Goal: Information Seeking & Learning: Learn about a topic

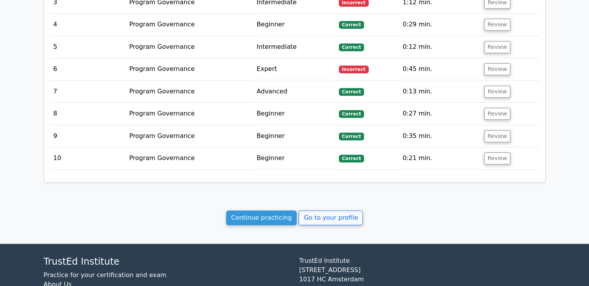
scroll to position [826, 0]
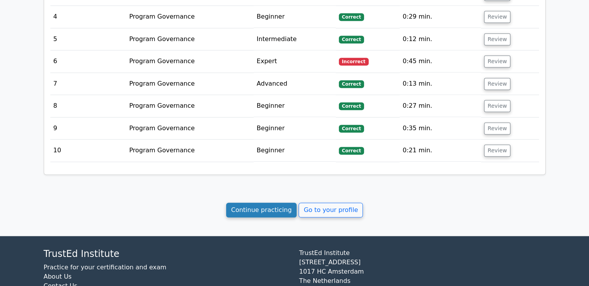
click at [258, 203] on link "Continue practicing" at bounding box center [261, 210] width 71 height 15
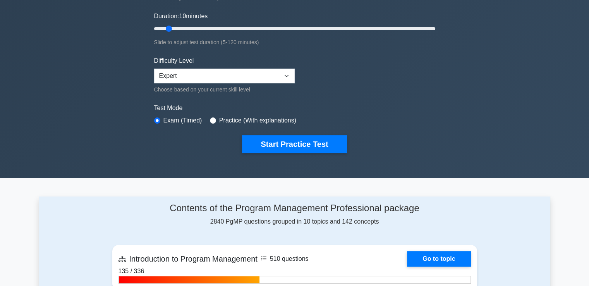
scroll to position [139, 0]
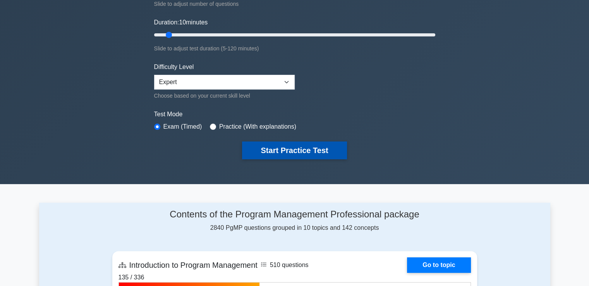
click at [265, 148] on button "Start Practice Test" at bounding box center [294, 150] width 105 height 18
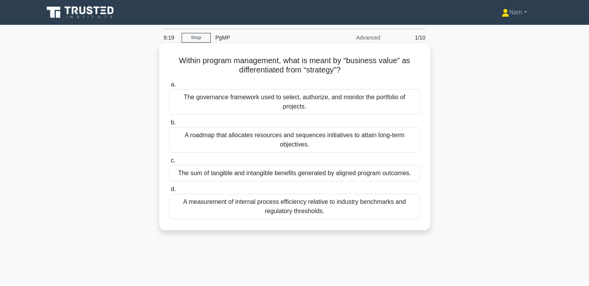
click at [308, 177] on div "The sum of tangible and intangible benefits generated by aligned program outcom…" at bounding box center [294, 173] width 251 height 16
click at [169, 163] on input "c. The sum of tangible and intangible benefits generated by aligned program out…" at bounding box center [169, 160] width 0 height 5
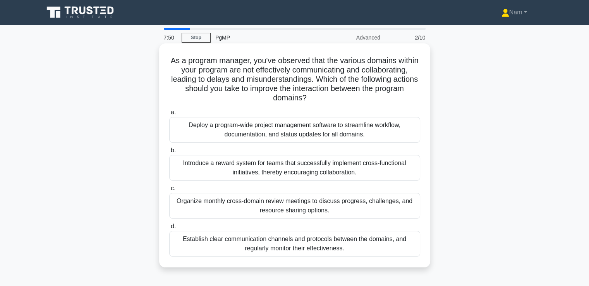
click at [297, 248] on div "Establish clear communication channels and protocols between the domains, and r…" at bounding box center [294, 244] width 251 height 26
click at [169, 229] on input "d. Establish clear communication channels and protocols between the domains, an…" at bounding box center [169, 226] width 0 height 5
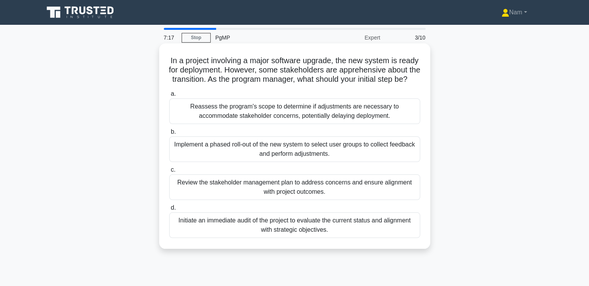
click at [379, 70] on h5 "In a project involving a major software upgrade, the new system is ready for de…" at bounding box center [294, 70] width 252 height 29
click at [378, 70] on h5 "In a project involving a major software upgrade, the new system is ready for de…" at bounding box center [294, 70] width 252 height 29
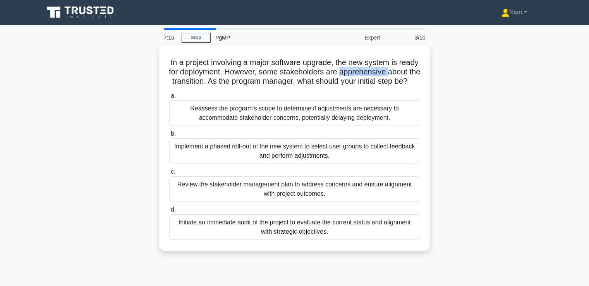
click at [373, 75] on div at bounding box center [373, 75] width 0 height 0
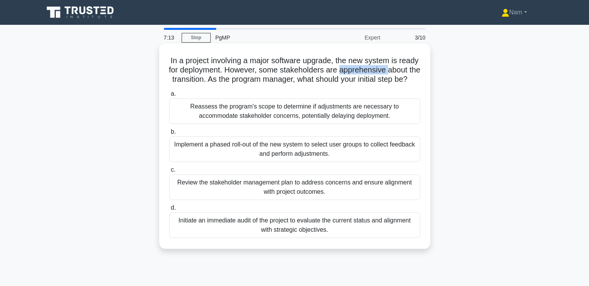
click at [383, 69] on h5 "In a project involving a major software upgrade, the new system is ready for de…" at bounding box center [294, 70] width 252 height 29
click at [342, 200] on div "Review the stakeholder management plan to address concerns and ensure alignment…" at bounding box center [294, 187] width 251 height 26
click at [169, 172] on input "c. Review the stakeholder management plan to address concerns and ensure alignm…" at bounding box center [169, 169] width 0 height 5
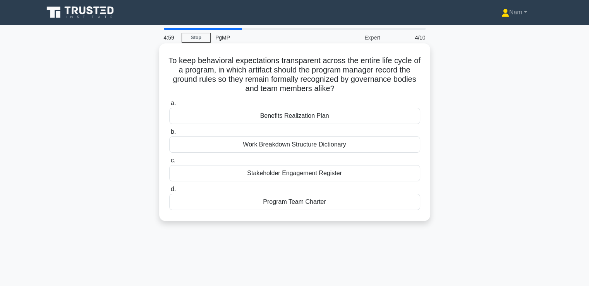
click at [319, 204] on div "Program Team Charter" at bounding box center [294, 202] width 251 height 16
click at [169, 192] on input "d. Program Team Charter" at bounding box center [169, 189] width 0 height 5
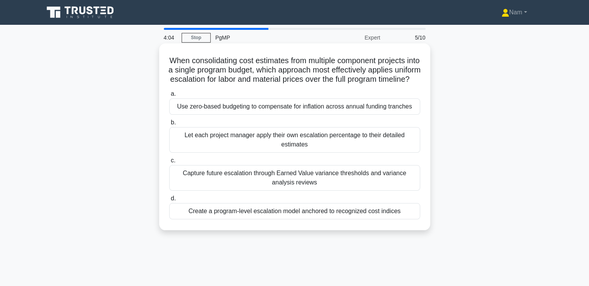
drag, startPoint x: 173, startPoint y: 59, endPoint x: 404, endPoint y: 216, distance: 279.7
click at [404, 216] on div "When consolidating cost estimates from multiple component projects into a singl…" at bounding box center [294, 136] width 265 height 180
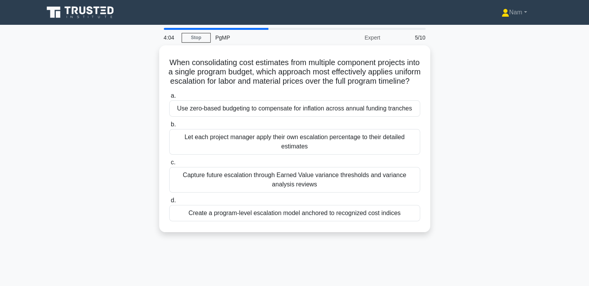
copy div "When consolidating cost estimates from multiple component projects into a singl…"
click at [488, 115] on div "When consolidating cost estimates from multiple component projects into a singl…" at bounding box center [294, 143] width 511 height 196
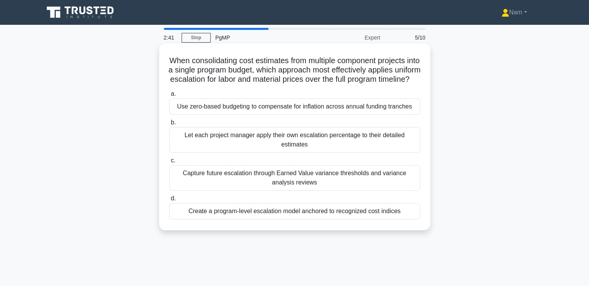
click at [278, 115] on div "Use zero-based budgeting to compensate for inflation across annual funding tran…" at bounding box center [294, 106] width 251 height 16
click at [169, 96] on input "a. Use zero-based budgeting to compensate for inflation across annual funding t…" at bounding box center [169, 93] width 0 height 5
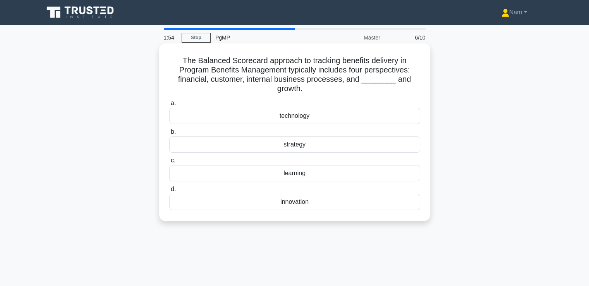
click at [296, 117] on div "technology" at bounding box center [294, 116] width 251 height 16
click at [169, 106] on input "a. technology" at bounding box center [169, 103] width 0 height 5
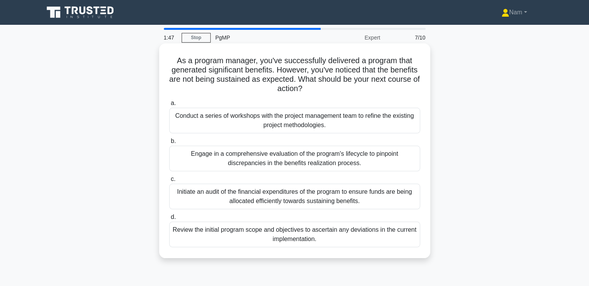
drag, startPoint x: 175, startPoint y: 61, endPoint x: 346, endPoint y: 241, distance: 248.4
click at [346, 241] on div "As a program manager, you've successfully delivered a program that generated si…" at bounding box center [294, 150] width 265 height 208
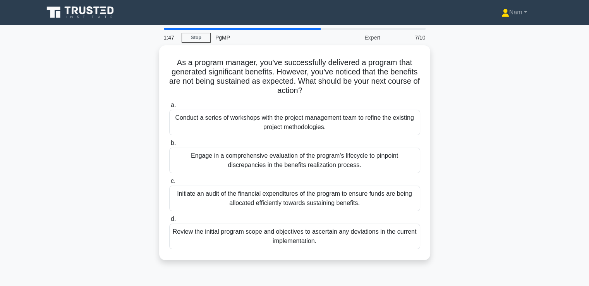
copy div "As a program manager, you've successfully delivered a program that generated si…"
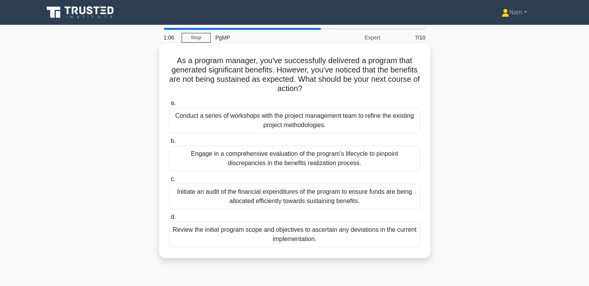
click at [316, 95] on div "As a program manager, you've successfully delivered a program that generated si…" at bounding box center [294, 150] width 265 height 208
click at [232, 201] on div "Initiate an audit of the financial expenditures of the program to ensure funds …" at bounding box center [294, 197] width 251 height 26
click at [169, 182] on input "c. Initiate an audit of the financial expenditures of the program to ensure fun…" at bounding box center [169, 179] width 0 height 5
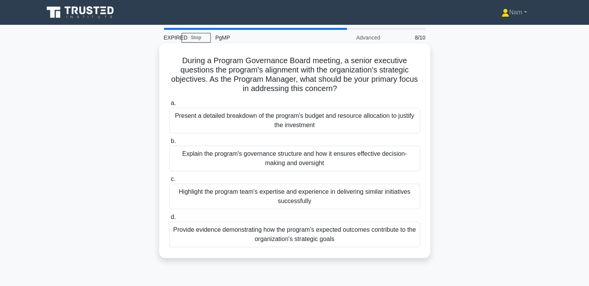
click at [231, 124] on div "Present a detailed breakdown of the program's budget and resource allocation to…" at bounding box center [294, 121] width 251 height 26
click at [169, 106] on input "a. Present a detailed breakdown of the program's budget and resource allocation…" at bounding box center [169, 103] width 0 height 5
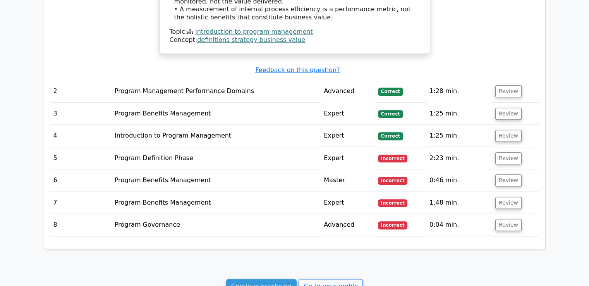
scroll to position [0, 5]
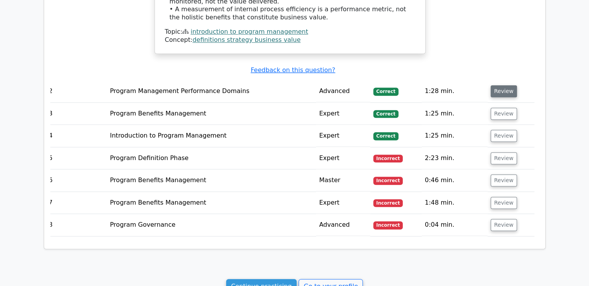
click at [502, 85] on button "Review" at bounding box center [504, 91] width 26 height 12
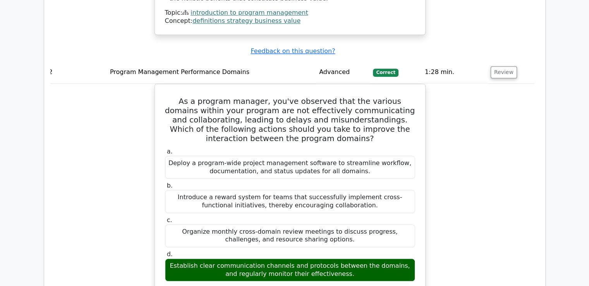
scroll to position [766, 0]
